Goal: Check status: Check status

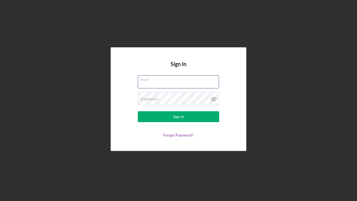
type input "[PERSON_NAME][EMAIL_ADDRESS][DOMAIN_NAME]"
click at [179, 117] on button "Sign In" at bounding box center [178, 116] width 81 height 11
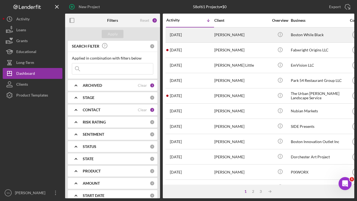
click at [204, 34] on div "2 weeks ago Sheena Collier" at bounding box center [190, 35] width 48 height 14
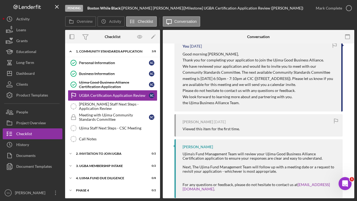
scroll to position [111, 0]
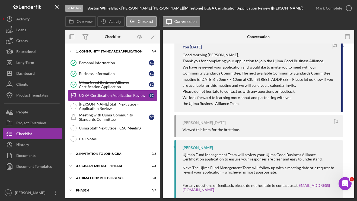
click at [197, 75] on p "We have reviewed your application and would ike to invite you to meet with our …" at bounding box center [259, 76] width 153 height 24
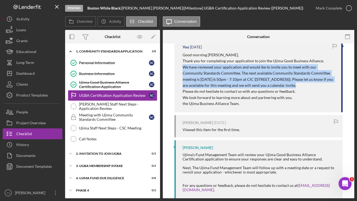
click at [197, 75] on p "We have reviewed your application and would ike to invite you to meet with our …" at bounding box center [259, 76] width 153 height 24
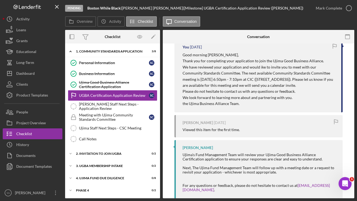
click at [181, 57] on div "You 4 days ago Good morning Sheena, Thank you for completing your application t…" at bounding box center [259, 75] width 168 height 73
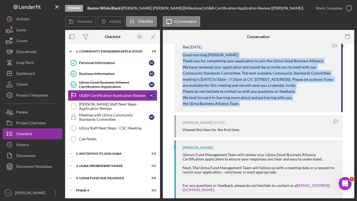
drag, startPoint x: 183, startPoint y: 55, endPoint x: 244, endPoint y: 106, distance: 79.1
click at [244, 106] on div "You 4 days ago Good morning Sheena, Thank you for completing your application t…" at bounding box center [259, 75] width 168 height 73
copy div "Good morning Sheena, Thank you for completing your application to join the Ujim…"
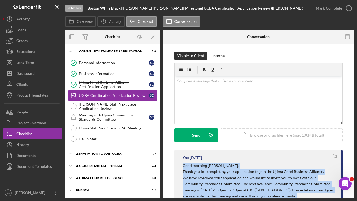
scroll to position [0, 0]
click at [122, 65] on link "Personal Information Personal Information S C" at bounding box center [113, 62] width 90 height 11
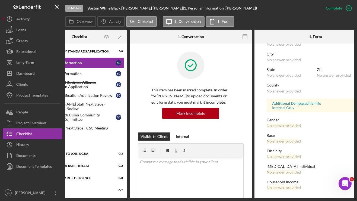
scroll to position [0, 46]
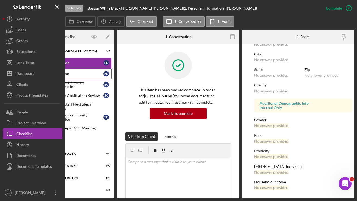
click at [90, 74] on div "Business Information" at bounding box center [68, 73] width 70 height 4
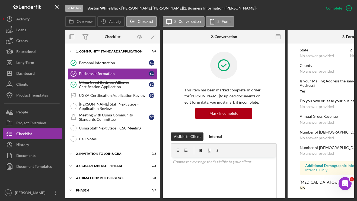
click at [105, 86] on div "Ujima Good Business Alliance Certification Application" at bounding box center [114, 84] width 70 height 9
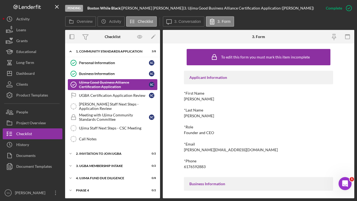
scroll to position [67, 0]
